Goal: Feedback & Contribution: Contribute content

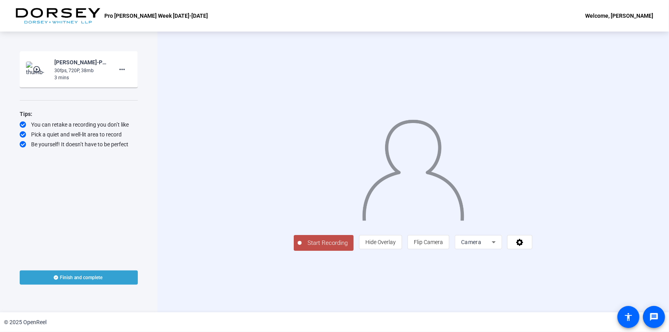
click at [152, 180] on div "Start Recording play_circle_outline [PERSON_NAME]-Pro [PERSON_NAME] Week [DATE]…" at bounding box center [79, 172] width 158 height 280
drag, startPoint x: 217, startPoint y: 293, endPoint x: 225, endPoint y: 291, distance: 7.4
click at [302, 247] on span "Start Recording" at bounding box center [328, 242] width 52 height 9
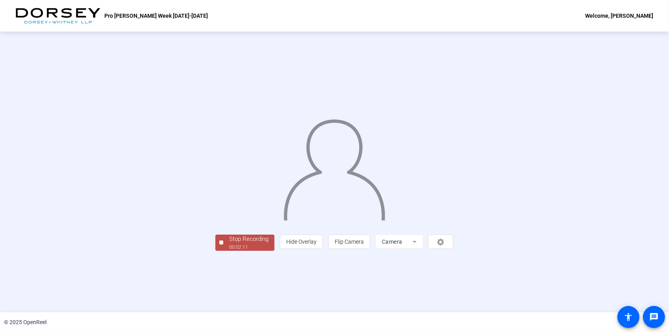
click at [229, 243] on div "Stop Recording" at bounding box center [248, 238] width 39 height 9
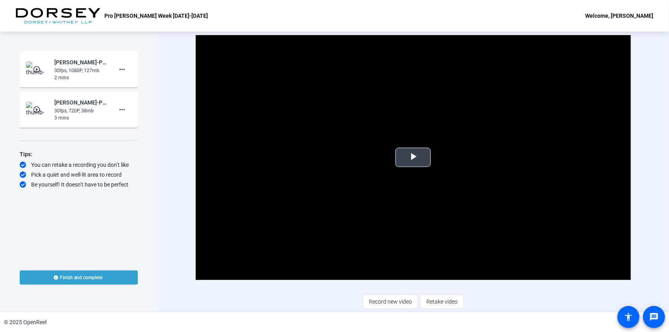
click at [413, 157] on span "Video Player" at bounding box center [413, 157] width 0 height 0
click at [481, 295] on div "Video Player is loading. Play Video Pause Mute Current Time 0:08 / Duration 2:1…" at bounding box center [413, 172] width 435 height 274
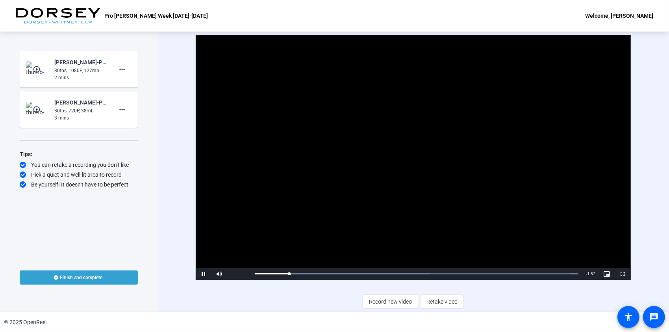
click at [427, 16] on div "Pro Bono Week October 19-25 Welcome, Kirk Schuler" at bounding box center [334, 16] width 669 height 32
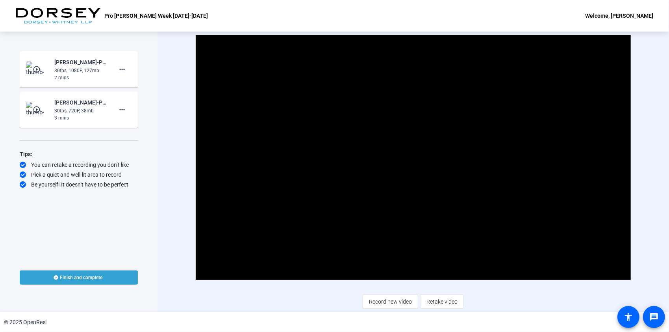
click at [79, 205] on div "Start Recording play_circle_outline Kirk Schuler-Pro Bono Week October 19-25-Pr…" at bounding box center [79, 153] width 118 height 204
click at [126, 69] on mat-icon "more_horiz" at bounding box center [121, 69] width 9 height 9
click at [113, 173] on div at bounding box center [334, 166] width 669 height 332
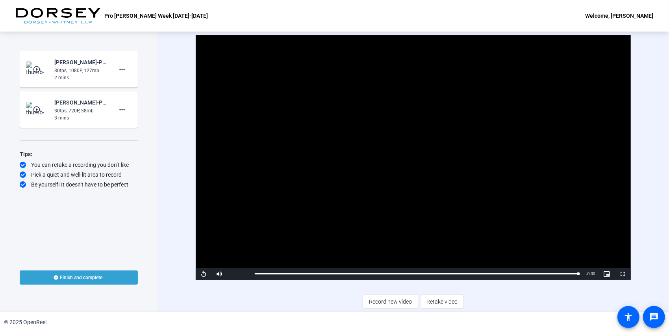
click at [117, 201] on div "Start Recording play_circle_outline Kirk Schuler-Pro Bono Week October 19-25-Pr…" at bounding box center [79, 153] width 118 height 204
click at [269, 303] on div "Video Player is loading. Play Video Replay Mute 100% Current Time 2:11 / Durati…" at bounding box center [413, 172] width 435 height 274
click at [125, 169] on div "Tips: You can retake a recording you don’t like Pick a quiet and well-lit area …" at bounding box center [79, 168] width 118 height 39
click at [239, 275] on div "61%" at bounding box center [237, 274] width 20 height 12
click at [239, 273] on div "63%" at bounding box center [237, 273] width 16 height 1
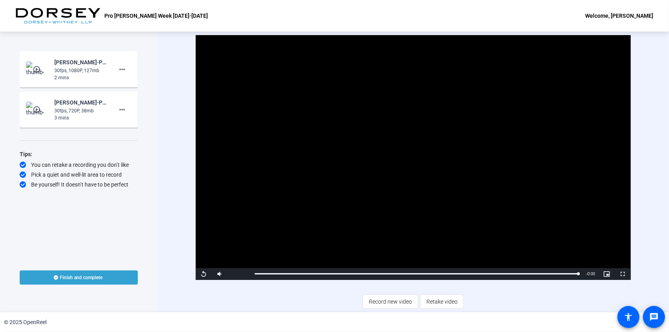
click at [244, 292] on div "Video Player is loading. Play Video Replay Mute 61% Current Time 2:11 / Duratio…" at bounding box center [413, 172] width 435 height 274
click at [205, 274] on span "Video Player" at bounding box center [204, 274] width 16 height 0
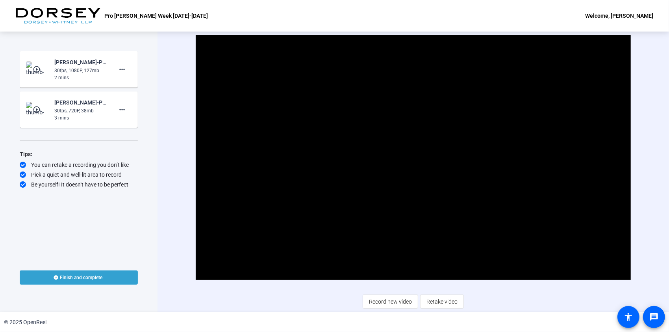
click at [496, 319] on div "© 2025 OpenReel" at bounding box center [334, 322] width 669 height 20
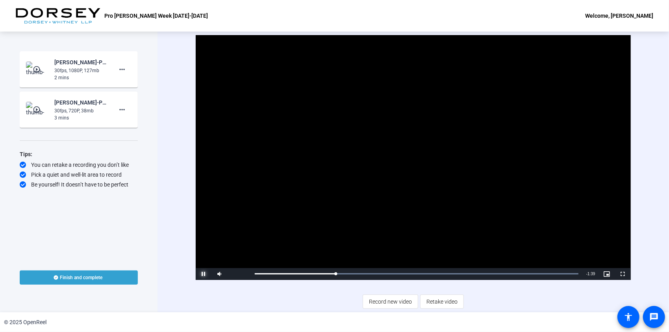
click at [207, 274] on span "Video Player" at bounding box center [204, 274] width 16 height 0
click at [401, 301] on span "Record new video" at bounding box center [390, 301] width 43 height 15
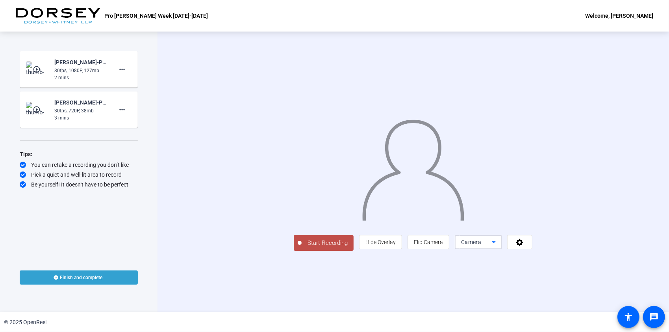
click at [499, 247] on icon at bounding box center [493, 241] width 9 height 9
click at [609, 295] on div at bounding box center [334, 166] width 669 height 332
click at [532, 251] on span at bounding box center [520, 241] width 24 height 19
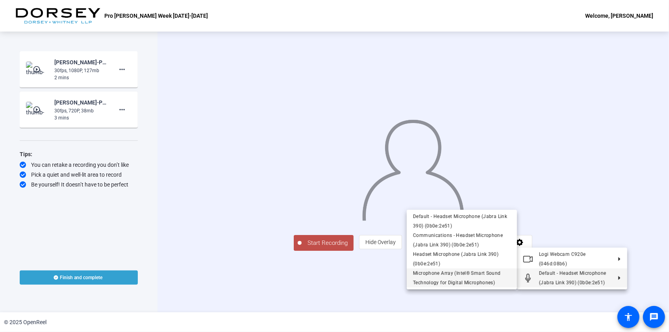
click at [468, 271] on span "Microphone Array (Intel® Smart Sound Technology for Digital Microphones)" at bounding box center [457, 277] width 88 height 15
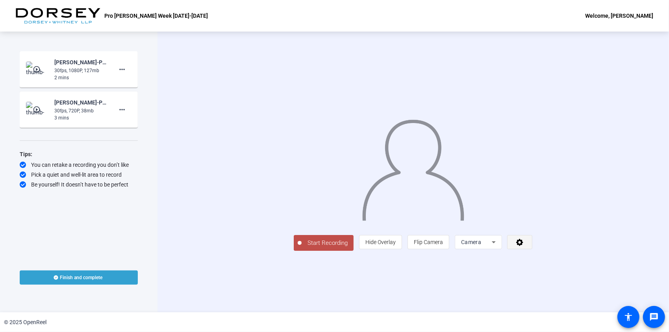
click at [525, 246] on icon at bounding box center [520, 242] width 9 height 8
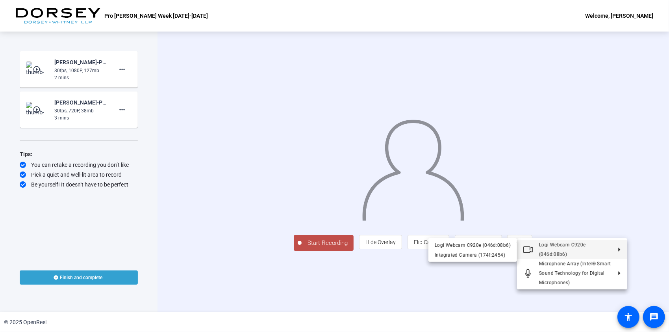
click at [657, 205] on div at bounding box center [334, 166] width 669 height 332
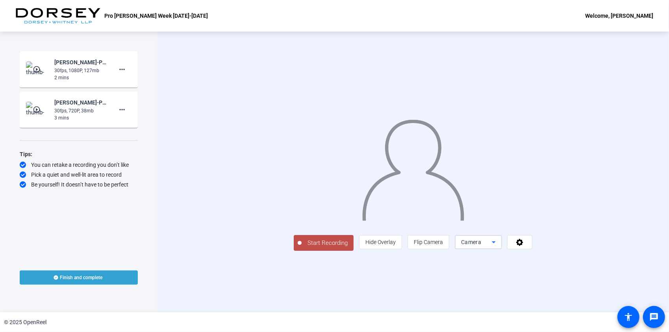
click at [499, 247] on icon at bounding box center [493, 241] width 9 height 9
click at [615, 296] on div at bounding box center [334, 166] width 669 height 332
click at [525, 246] on icon at bounding box center [520, 242] width 9 height 8
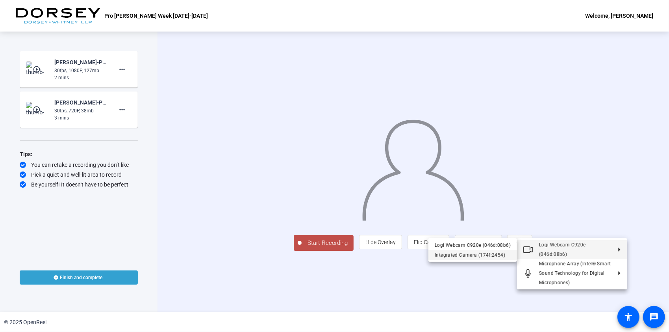
click at [483, 253] on div "Integrated Camera (174f:2454)" at bounding box center [473, 254] width 76 height 9
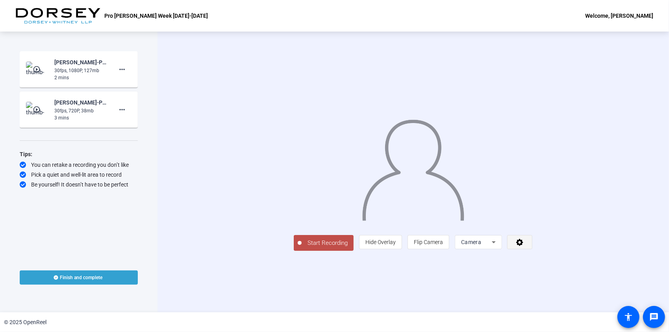
click at [525, 246] on icon at bounding box center [520, 242] width 9 height 8
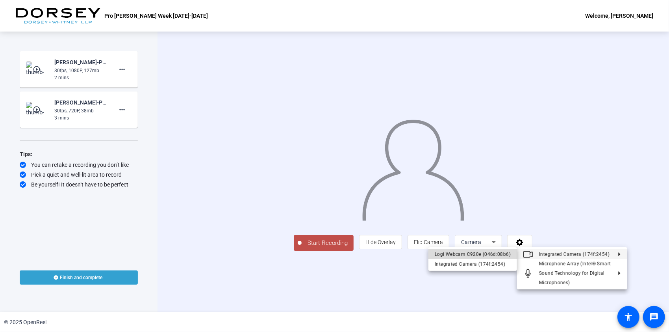
click at [497, 255] on div "Logi Webcam C920e (046d:08b6)" at bounding box center [473, 253] width 76 height 9
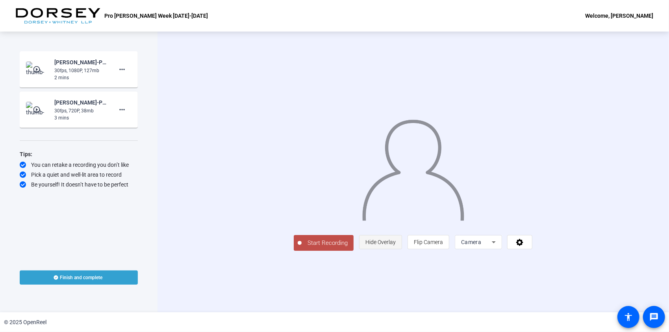
click at [396, 245] on span "Hide Overlay" at bounding box center [381, 242] width 30 height 6
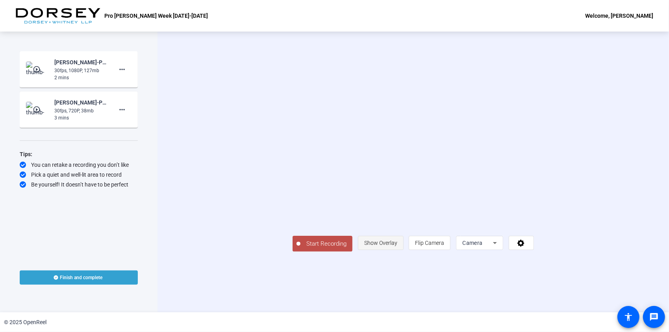
click at [397, 246] on span "Show Overlay" at bounding box center [380, 243] width 33 height 6
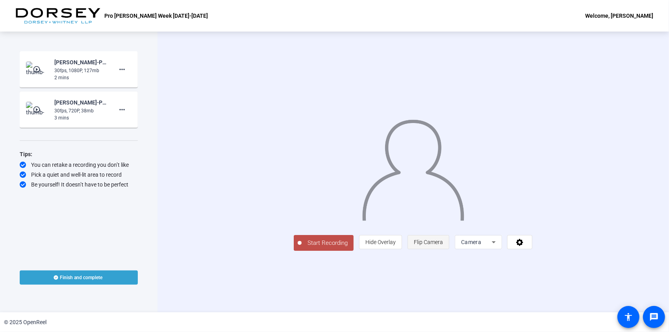
click at [443, 245] on span "Flip Camera" at bounding box center [428, 242] width 29 height 6
click at [499, 247] on icon at bounding box center [493, 241] width 9 height 9
click at [576, 272] on span "Screen And Camera" at bounding box center [573, 276] width 41 height 19
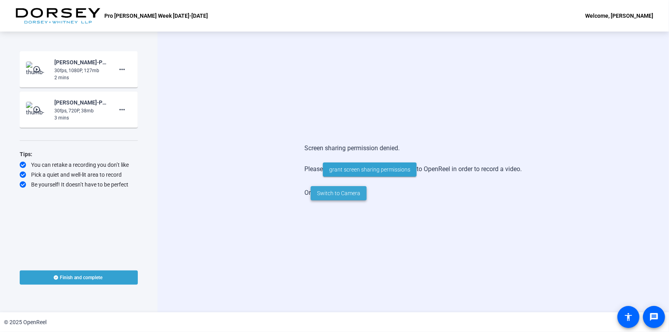
click at [346, 193] on span "Switch to Camera" at bounding box center [338, 193] width 43 height 8
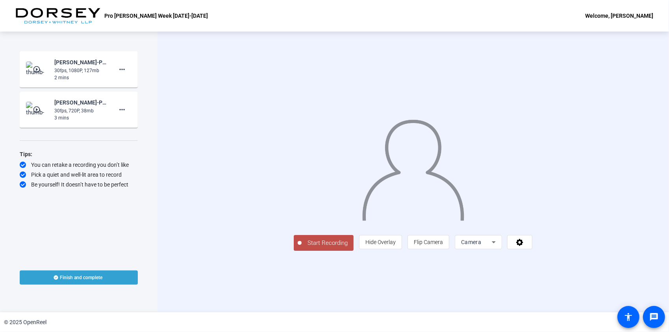
click at [499, 247] on icon at bounding box center [493, 241] width 9 height 9
click at [644, 285] on div at bounding box center [334, 166] width 669 height 332
click at [525, 246] on icon at bounding box center [520, 242] width 9 height 8
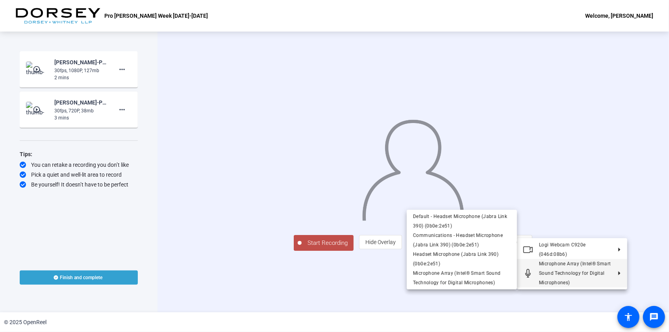
click at [375, 290] on div at bounding box center [334, 166] width 669 height 332
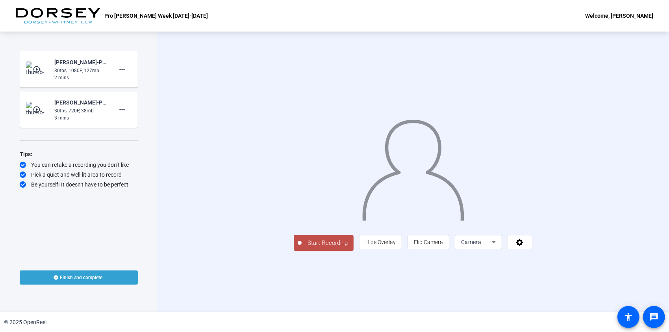
click at [302, 247] on span "Start Recording" at bounding box center [328, 242] width 52 height 9
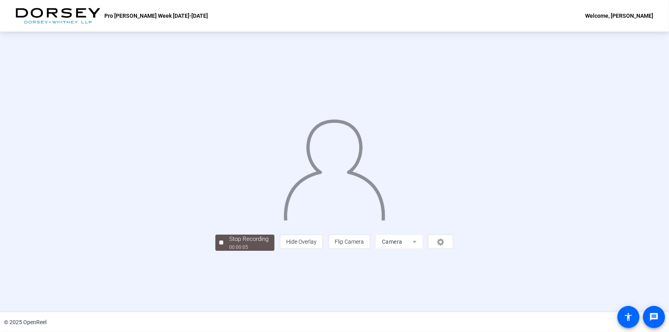
click at [320, 182] on img at bounding box center [334, 166] width 103 height 107
click at [229, 243] on div "Stop Recording" at bounding box center [248, 238] width 39 height 9
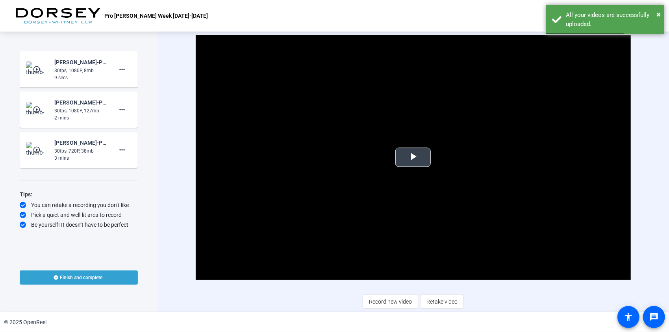
click at [413, 157] on span "Video Player" at bounding box center [413, 157] width 0 height 0
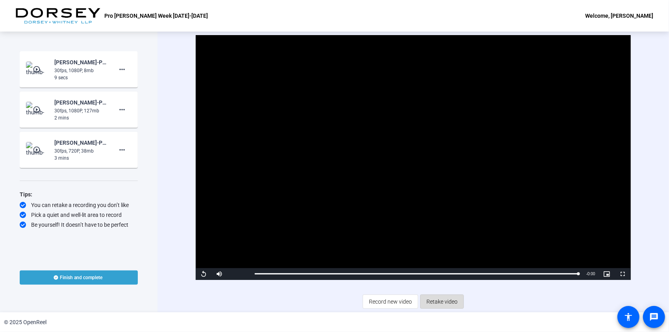
click at [437, 301] on span "Retake video" at bounding box center [442, 301] width 31 height 15
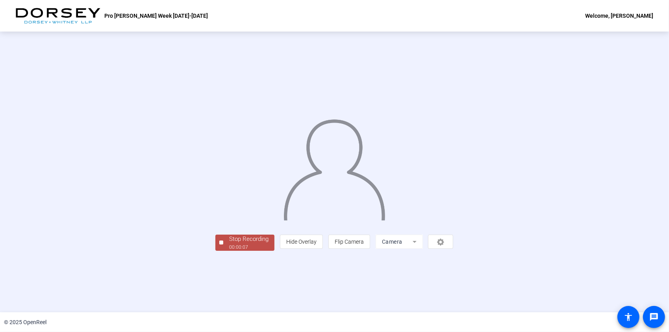
click at [229, 243] on div "Stop Recording" at bounding box center [248, 238] width 39 height 9
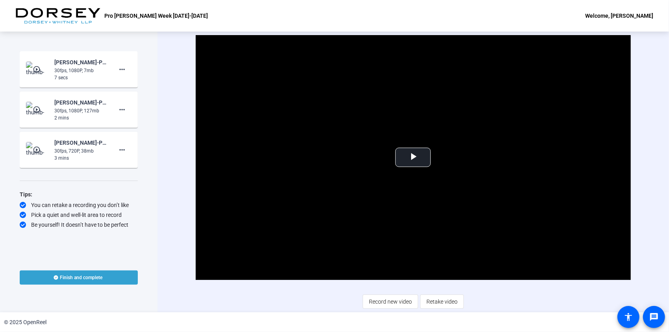
drag, startPoint x: 319, startPoint y: 291, endPoint x: 328, endPoint y: 292, distance: 9.1
click at [319, 291] on div "Video Player is loading. Play Video Play Mute Current Time 0:00 / Duration 0:07…" at bounding box center [413, 172] width 435 height 274
click at [440, 301] on span "Retake video" at bounding box center [442, 301] width 31 height 15
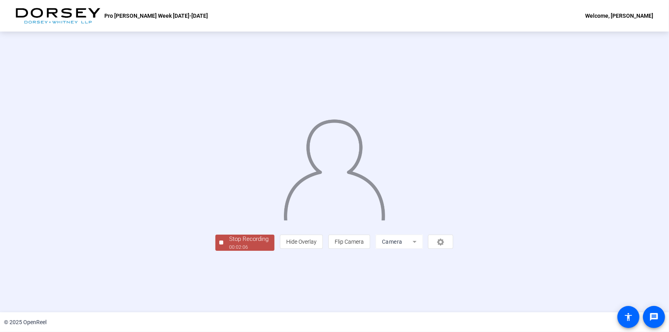
click at [229, 243] on div "Stop Recording" at bounding box center [248, 238] width 39 height 9
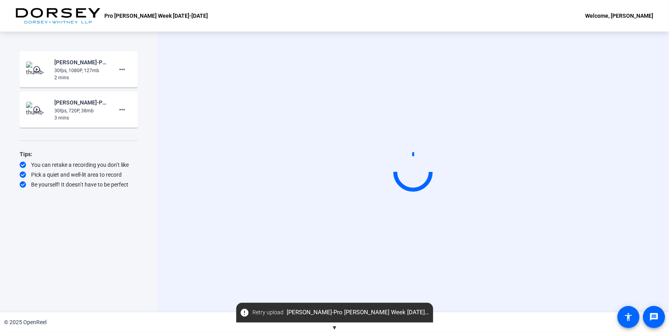
click at [173, 175] on div "Start Recording" at bounding box center [414, 172] width 512 height 280
click at [472, 41] on div "Start Recording" at bounding box center [414, 172] width 512 height 280
click at [644, 113] on div "Start Recording" at bounding box center [414, 172] width 512 height 280
click at [412, 184] on div at bounding box center [423, 172] width 22 height 41
click at [335, 329] on span "▼" at bounding box center [335, 327] width 6 height 7
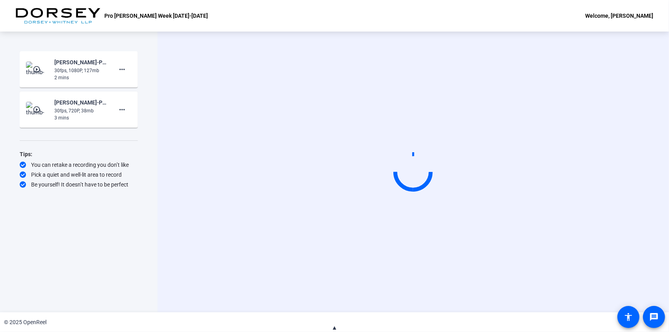
click at [335, 327] on span "▲" at bounding box center [335, 327] width 6 height 7
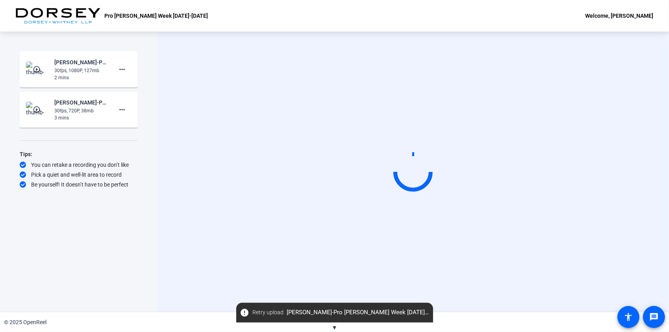
click at [159, 99] on div "Start Recording" at bounding box center [414, 172] width 512 height 280
click at [648, 89] on div "Start Recording" at bounding box center [414, 172] width 512 height 280
click at [124, 72] on mat-icon "more_horiz" at bounding box center [121, 69] width 9 height 9
drag, startPoint x: 126, startPoint y: 83, endPoint x: 165, endPoint y: 57, distance: 46.5
click at [169, 54] on div at bounding box center [334, 166] width 669 height 332
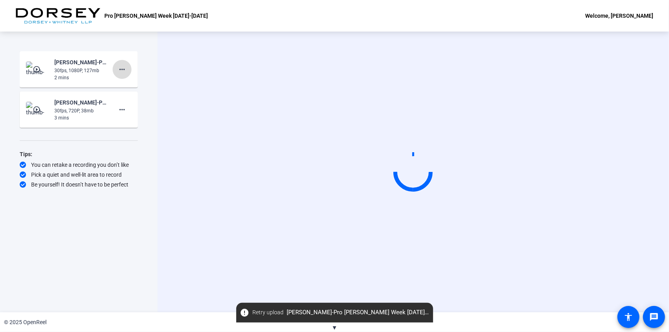
click at [125, 70] on mat-icon "more_horiz" at bounding box center [121, 69] width 9 height 9
click at [130, 85] on span "Delete clip" at bounding box center [135, 85] width 32 height 9
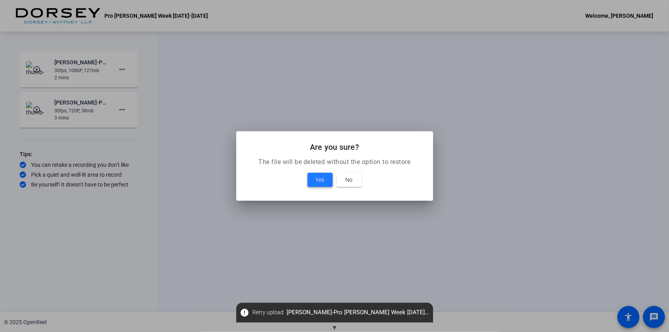
click at [320, 180] on span "Yes" at bounding box center [320, 179] width 9 height 9
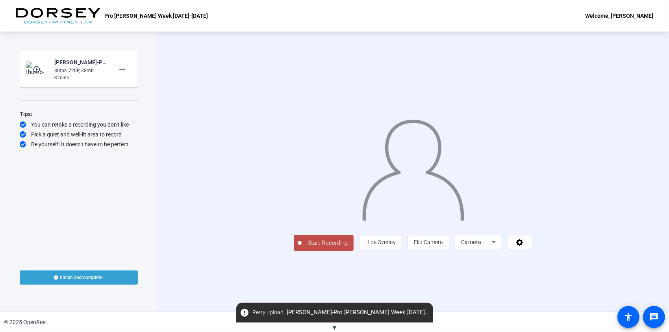
click at [114, 111] on div "Tips:" at bounding box center [79, 113] width 118 height 9
click at [173, 105] on div "Start Recording person Hide Overlay flip Flip Camera Camera" at bounding box center [414, 172] width 512 height 280
click at [333, 310] on span "error Retry upload [PERSON_NAME]-Pro [PERSON_NAME] Week [DATE]-[DATE]-Pro [PERS…" at bounding box center [334, 312] width 197 height 14
click at [334, 325] on span "▼" at bounding box center [335, 327] width 6 height 7
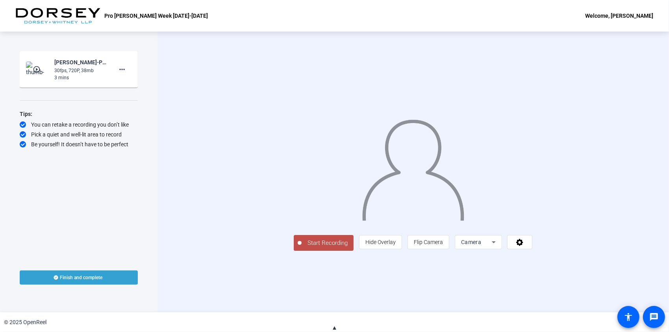
click at [155, 74] on div "Start Recording play_circle_outline [PERSON_NAME]-Pro [PERSON_NAME] Week [DATE]…" at bounding box center [79, 172] width 158 height 280
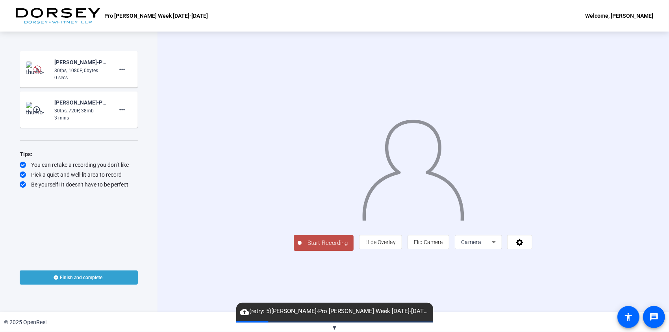
click at [41, 71] on img at bounding box center [37, 69] width 8 height 8
click at [37, 69] on img at bounding box center [37, 69] width 8 height 8
click at [123, 70] on mat-icon "more_horiz" at bounding box center [121, 69] width 9 height 9
click at [84, 69] on div at bounding box center [334, 166] width 669 height 332
click at [117, 68] on mat-icon "more_horiz" at bounding box center [121, 69] width 9 height 9
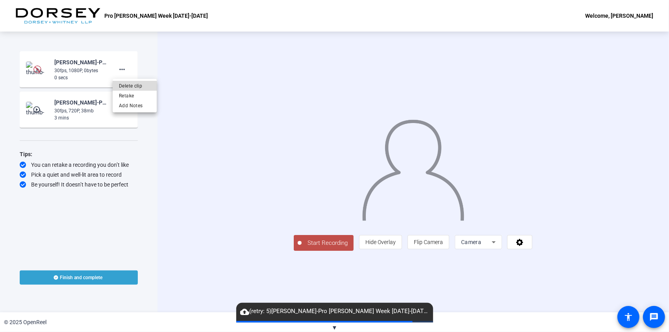
click at [136, 83] on span "Delete clip" at bounding box center [135, 85] width 32 height 9
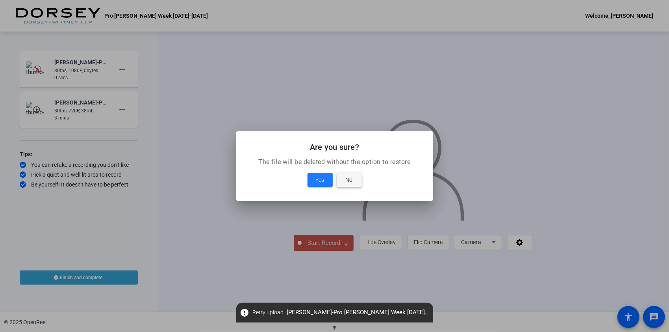
click at [347, 176] on span "No" at bounding box center [349, 179] width 7 height 9
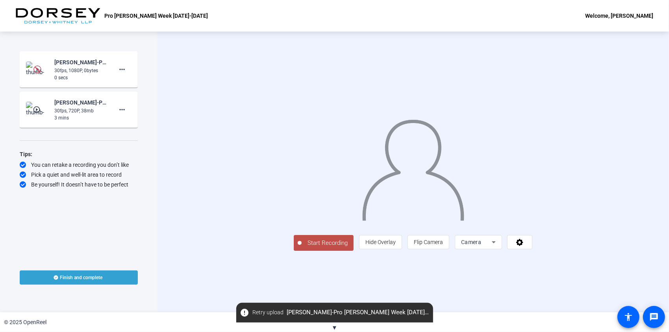
click at [333, 310] on span "error Retry upload [PERSON_NAME]-Pro [PERSON_NAME] Week [DATE]-[DATE]-Pro [PERS…" at bounding box center [334, 312] width 197 height 14
click at [245, 312] on mat-icon "error" at bounding box center [244, 312] width 9 height 9
click at [338, 324] on div "© 2025 OpenReel" at bounding box center [334, 322] width 669 height 20
click at [335, 325] on span "▼" at bounding box center [335, 327] width 6 height 7
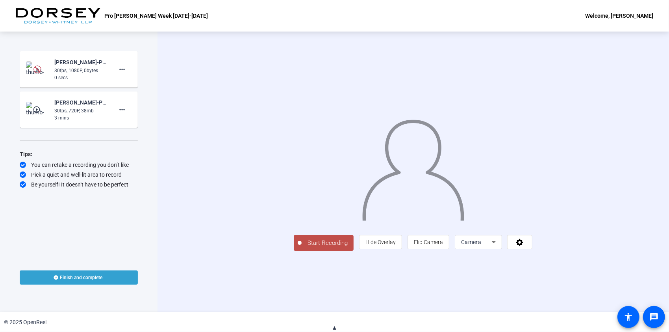
click at [335, 325] on span "▲" at bounding box center [335, 327] width 6 height 7
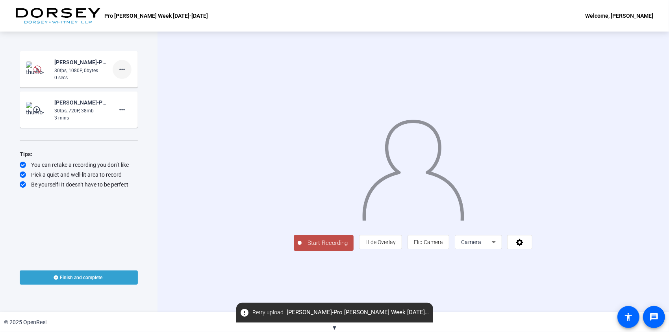
click at [123, 70] on mat-icon "more_horiz" at bounding box center [121, 69] width 9 height 9
click at [136, 85] on span "Delete clip" at bounding box center [135, 85] width 32 height 9
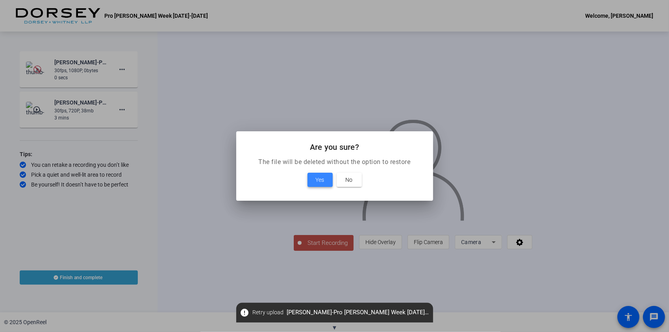
click at [320, 180] on span "Yes" at bounding box center [320, 179] width 9 height 9
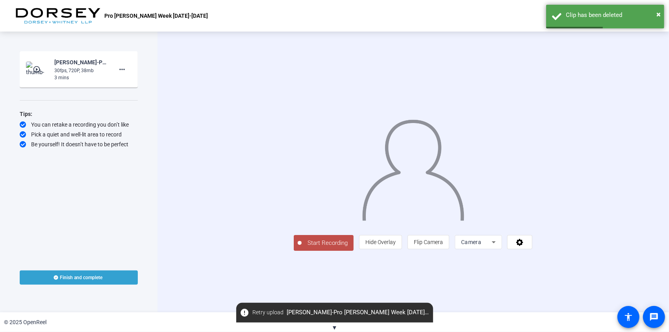
click at [157, 113] on div "Start Recording play_circle_outline [PERSON_NAME]-Pro [PERSON_NAME] Week [DATE]…" at bounding box center [79, 172] width 158 height 280
click at [658, 15] on span "×" at bounding box center [659, 13] width 4 height 9
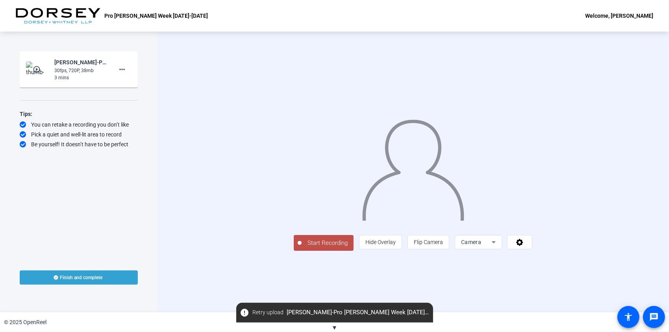
click at [657, 62] on div "Start Recording person Hide Overlay flip Flip Camera Camera" at bounding box center [414, 172] width 512 height 280
click at [335, 328] on span "▼" at bounding box center [335, 327] width 6 height 7
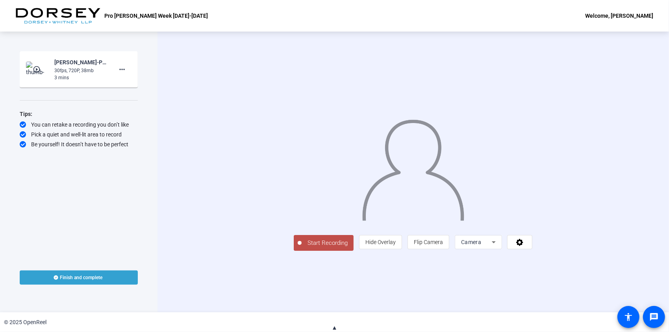
click at [334, 327] on span "▲" at bounding box center [335, 327] width 6 height 7
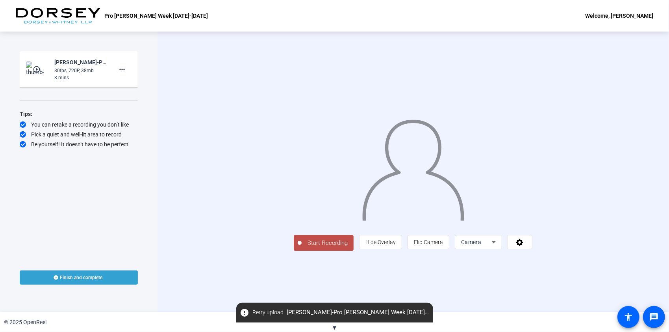
click at [417, 312] on span "error Retry upload [PERSON_NAME]-Pro [PERSON_NAME] Week [DATE]-[DATE]-Pro [PERS…" at bounding box center [334, 312] width 197 height 14
click at [336, 327] on span "▼" at bounding box center [335, 327] width 6 height 7
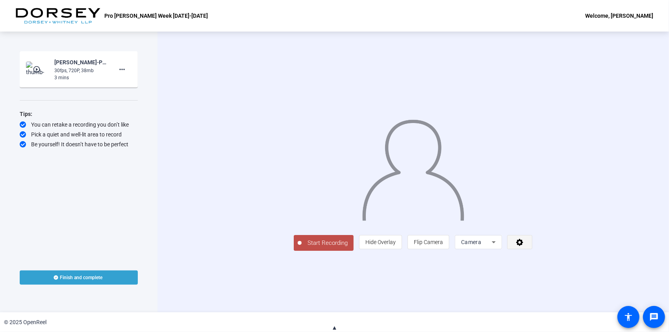
click at [525, 246] on icon at bounding box center [520, 242] width 9 height 8
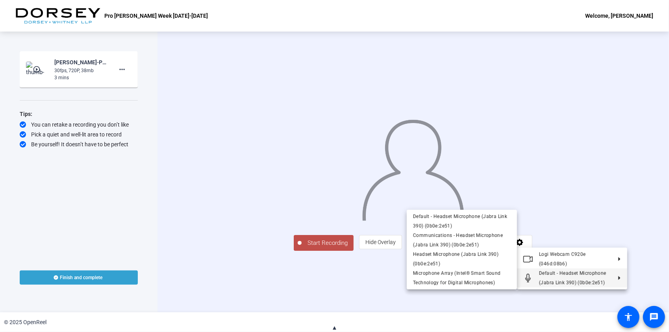
click at [602, 280] on span "Default - Headset Microphone (Jabra Link 390) (0b0e:2e51)" at bounding box center [572, 277] width 67 height 15
click at [452, 279] on span "Microphone Array (Intel® Smart Sound Technology for Digital Microphones)" at bounding box center [462, 277] width 98 height 19
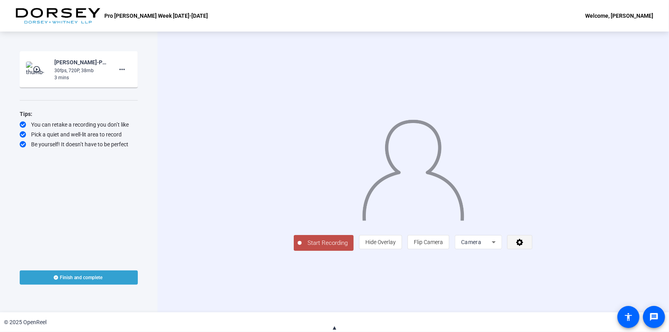
click at [525, 246] on icon at bounding box center [520, 242] width 9 height 8
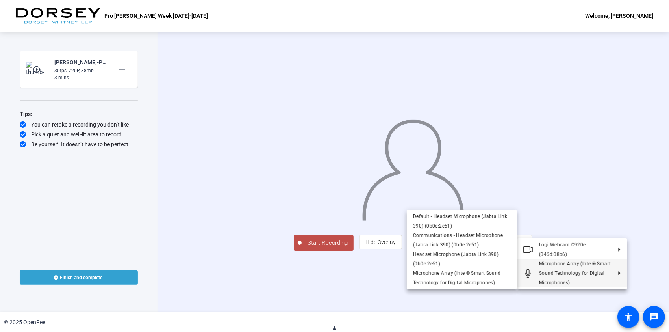
click at [355, 296] on div at bounding box center [334, 166] width 669 height 332
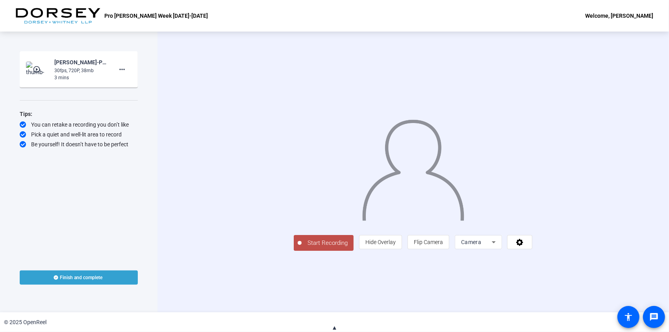
click at [302, 247] on span "Start Recording" at bounding box center [328, 242] width 52 height 9
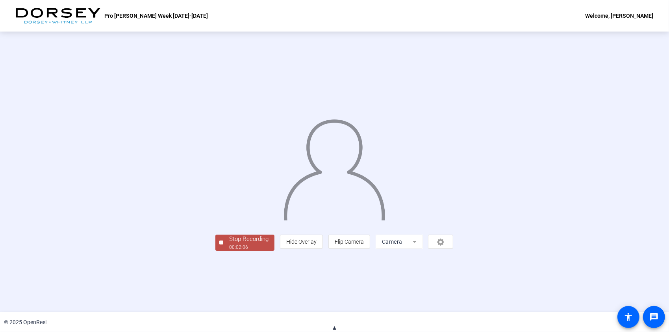
click at [229, 243] on div "Stop Recording" at bounding box center [248, 238] width 39 height 9
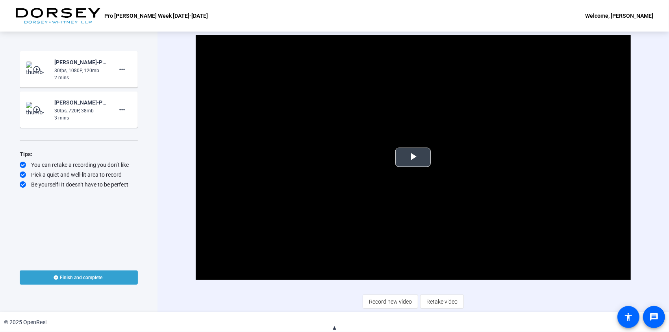
click at [413, 157] on span "Video Player" at bounding box center [413, 157] width 0 height 0
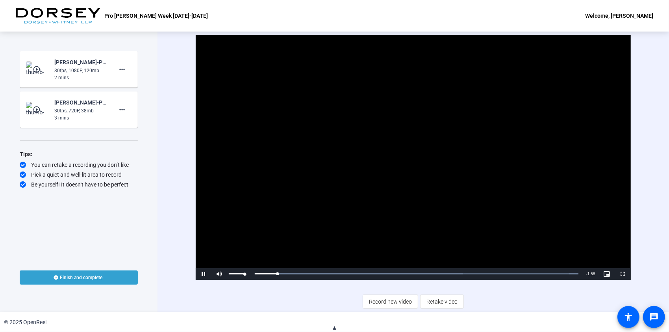
click at [247, 274] on div "Mute 100%" at bounding box center [231, 274] width 39 height 12
click at [124, 71] on mat-icon "more_horiz" at bounding box center [121, 69] width 9 height 9
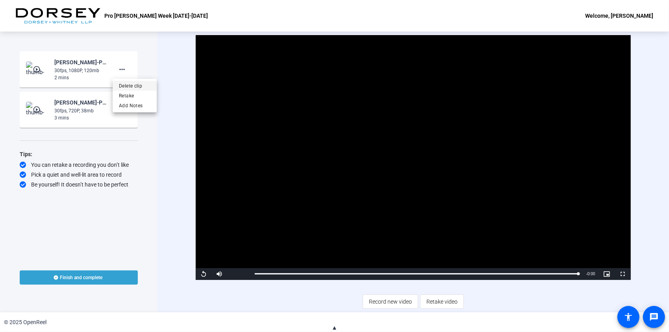
click at [135, 83] on span "Delete clip" at bounding box center [135, 85] width 32 height 9
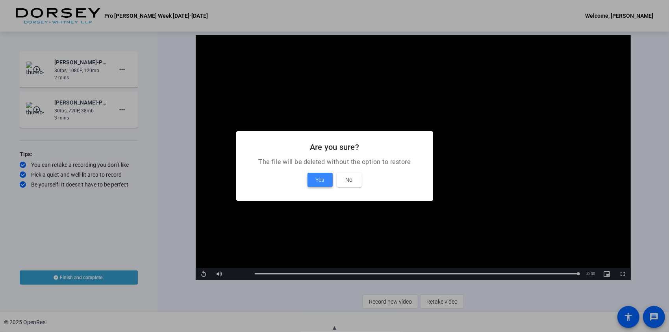
click at [321, 177] on span "Yes" at bounding box center [320, 179] width 9 height 9
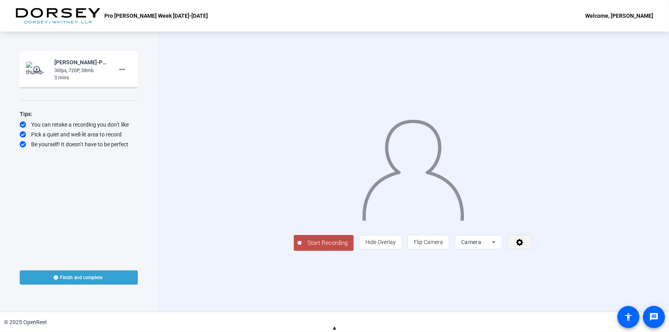
click at [532, 251] on span at bounding box center [520, 241] width 24 height 19
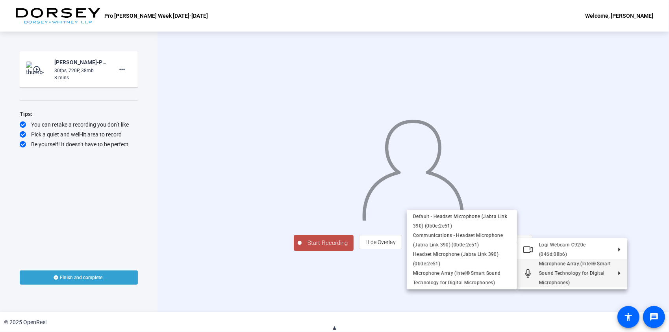
click at [313, 298] on div at bounding box center [334, 166] width 669 height 332
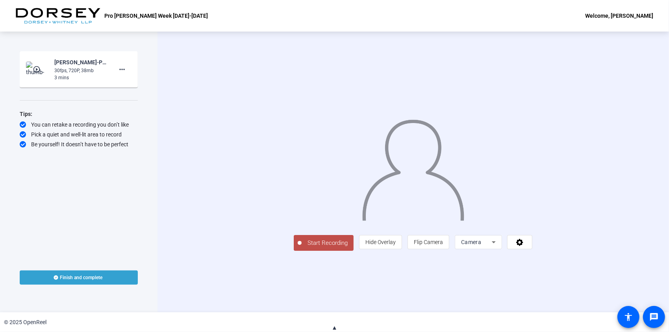
click at [302, 247] on span "Start Recording" at bounding box center [328, 242] width 52 height 9
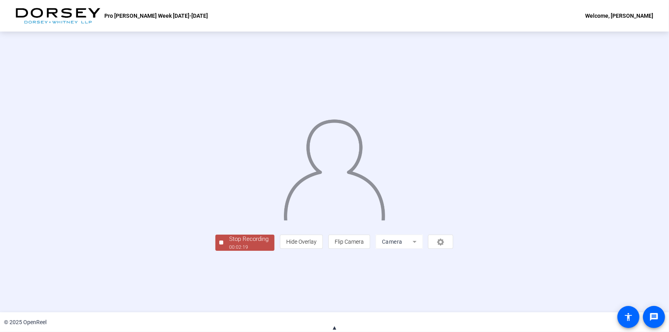
click at [229, 243] on div "Stop Recording" at bounding box center [248, 238] width 39 height 9
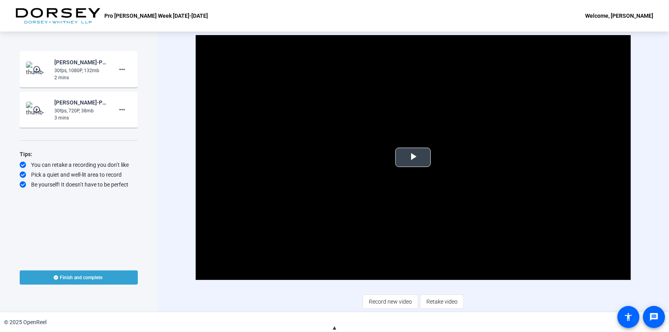
click at [413, 157] on span "Video Player" at bounding box center [413, 157] width 0 height 0
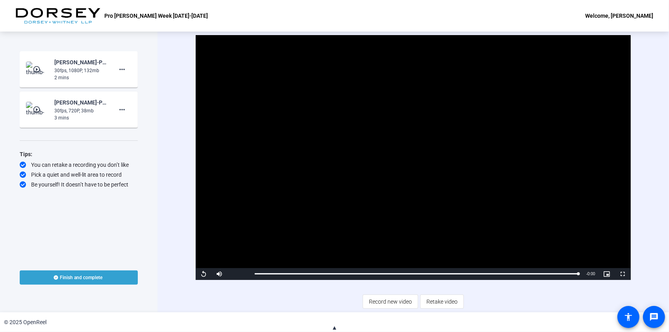
click at [267, 302] on div "Video Player is loading. Play Video Replay Mute Current Time 2:19 / Duration 2:…" at bounding box center [413, 172] width 435 height 274
click at [179, 221] on div "Video Player is loading. Play Video Replay Mute Current Time 2:19 / Duration 2:…" at bounding box center [414, 172] width 512 height 280
click at [387, 301] on span "Record new video" at bounding box center [390, 301] width 43 height 15
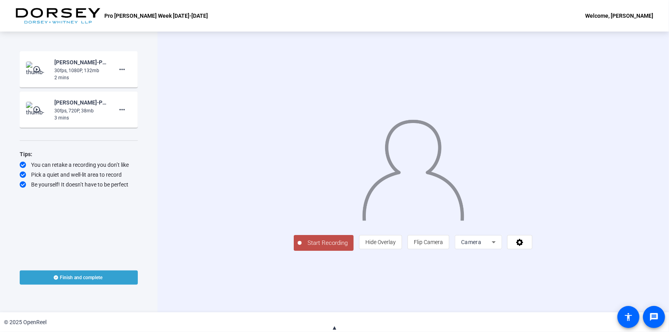
click at [302, 247] on span "Start Recording" at bounding box center [328, 242] width 52 height 9
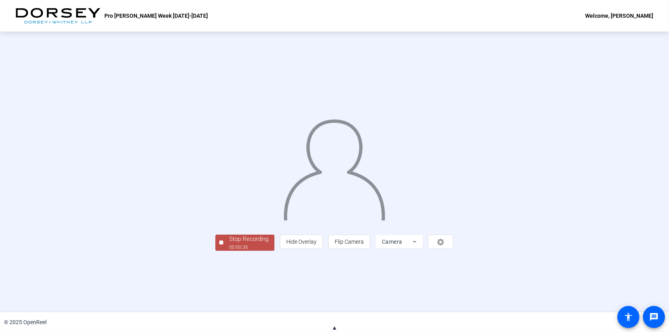
click at [229, 243] on div "Stop Recording" at bounding box center [248, 238] width 39 height 9
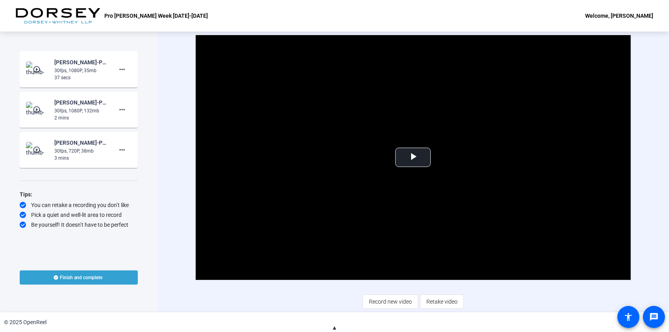
click at [37, 70] on mat-icon "play_circle_outline" at bounding box center [37, 69] width 9 height 8
click at [413, 157] on span "Video Player" at bounding box center [413, 157] width 0 height 0
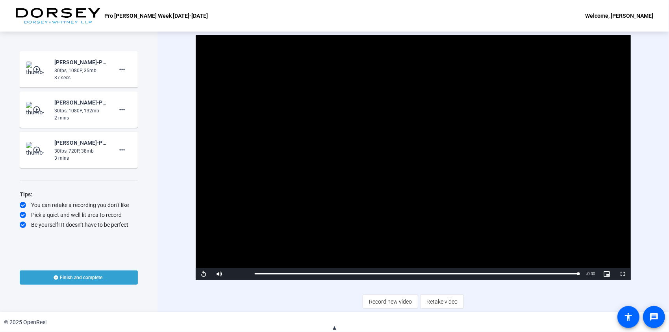
click at [158, 54] on div "Video Player is loading. Play Video Replay Mute Current Time 0:37 / Duration 0:…" at bounding box center [414, 172] width 512 height 280
